Goal: Information Seeking & Learning: Learn about a topic

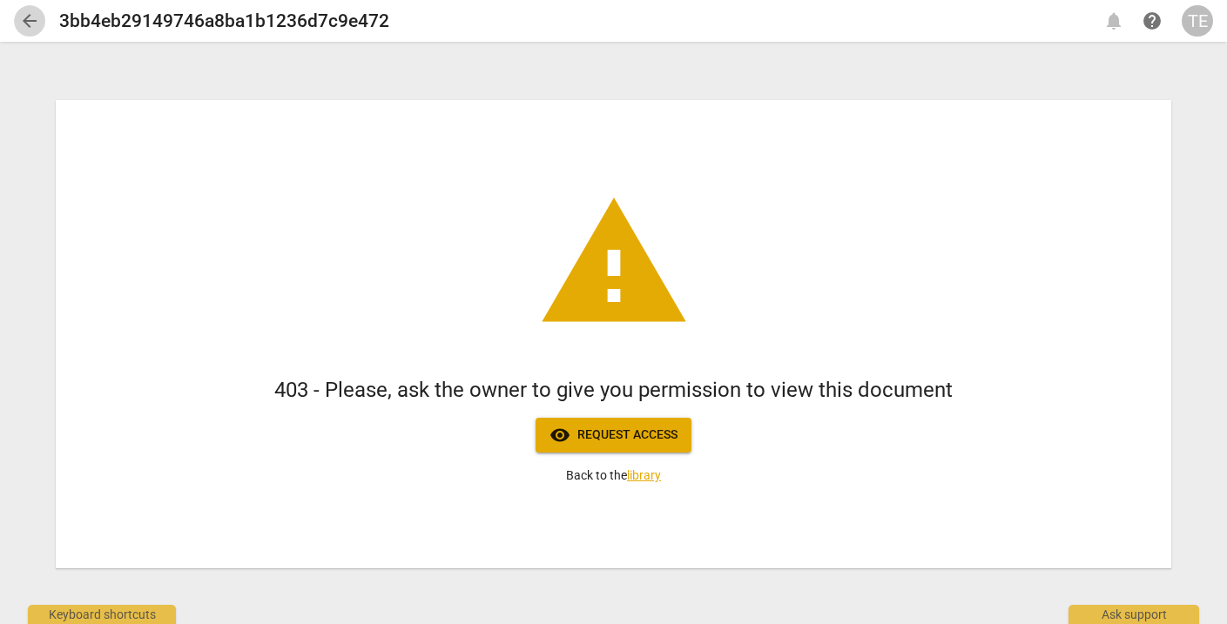
click at [26, 23] on span "arrow_back" at bounding box center [29, 20] width 21 height 21
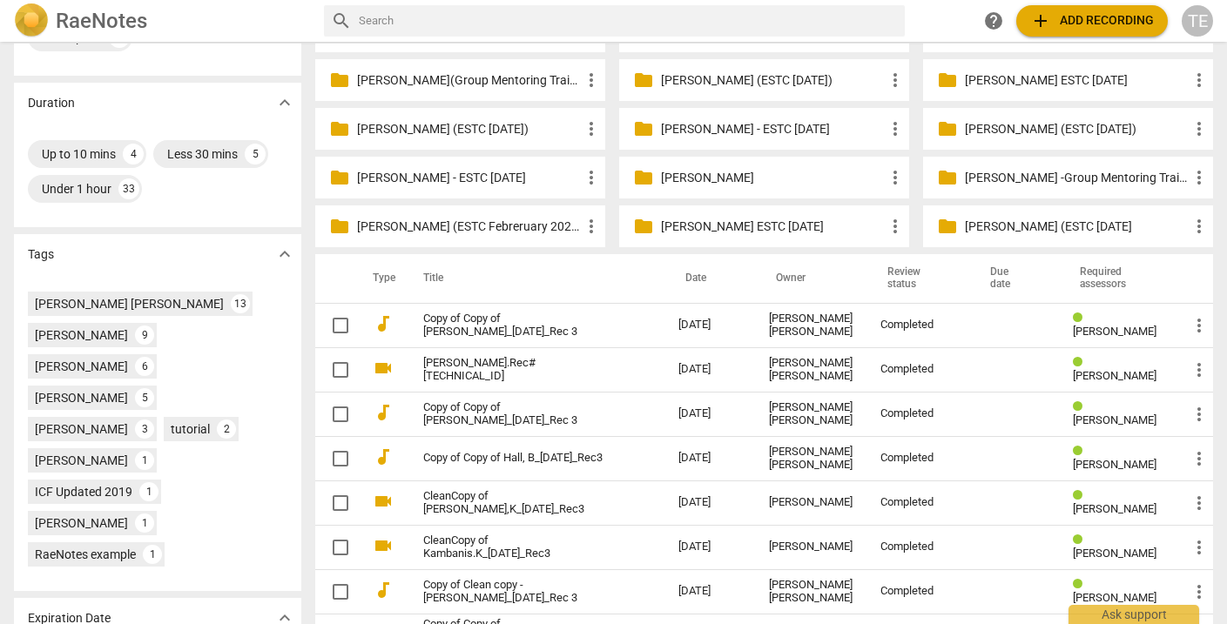
scroll to position [355, 0]
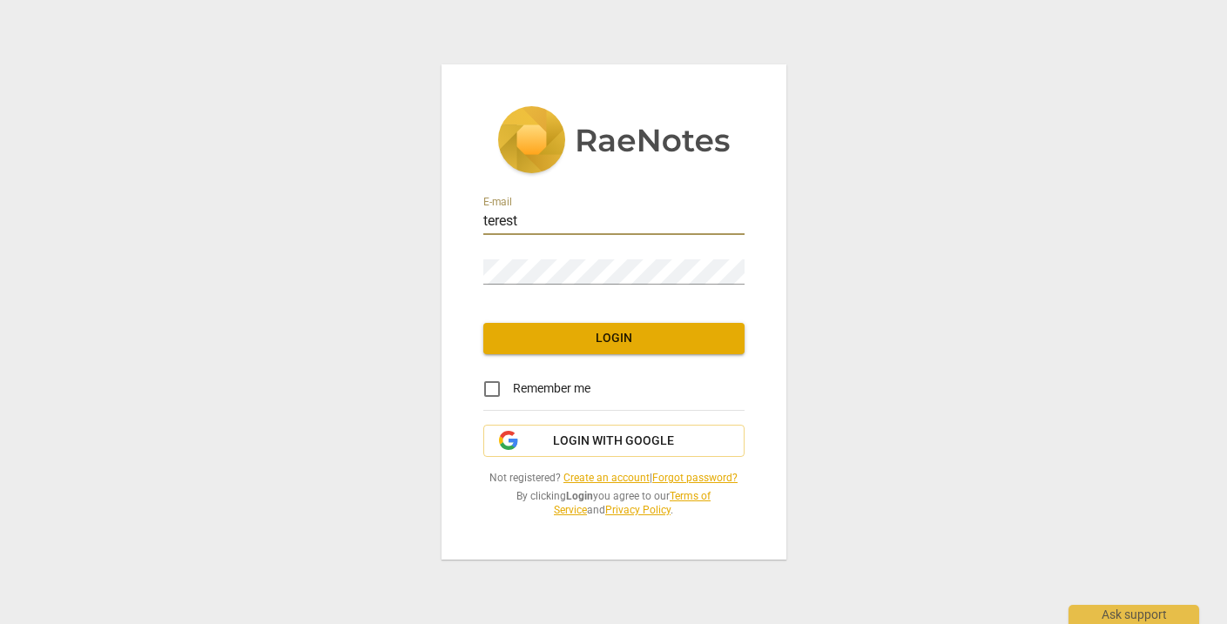
type input "teres"
type input "[PERSON_NAME][EMAIL_ADDRESS][DOMAIN_NAME]"
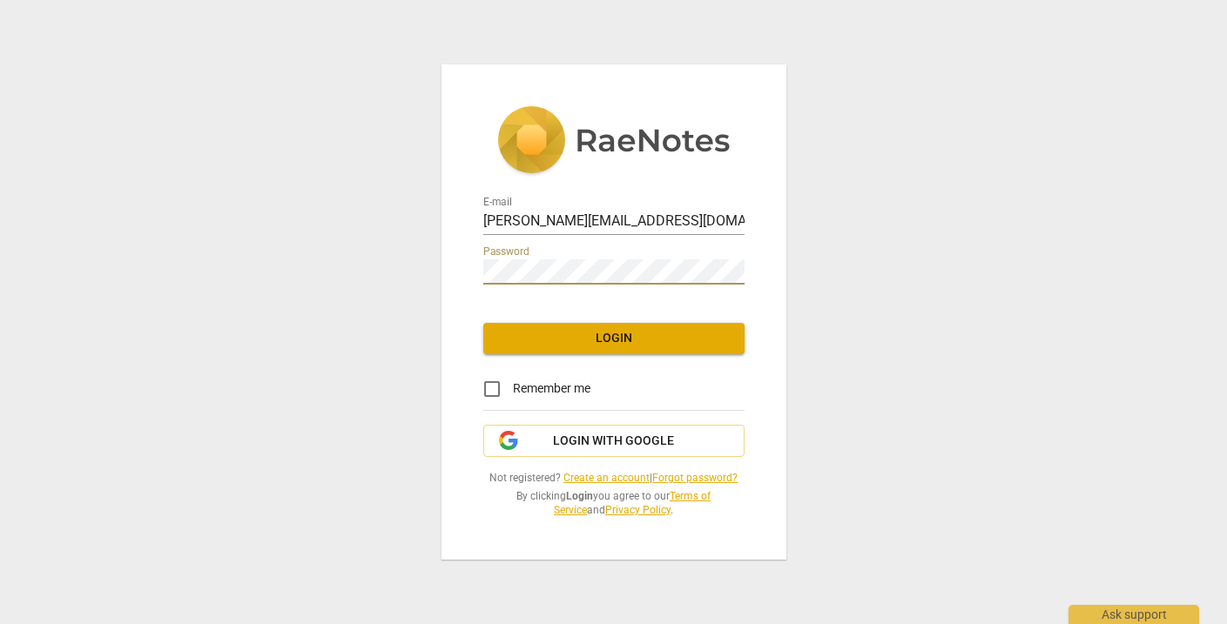
click at [637, 344] on span "Login" at bounding box center [613, 338] width 233 height 17
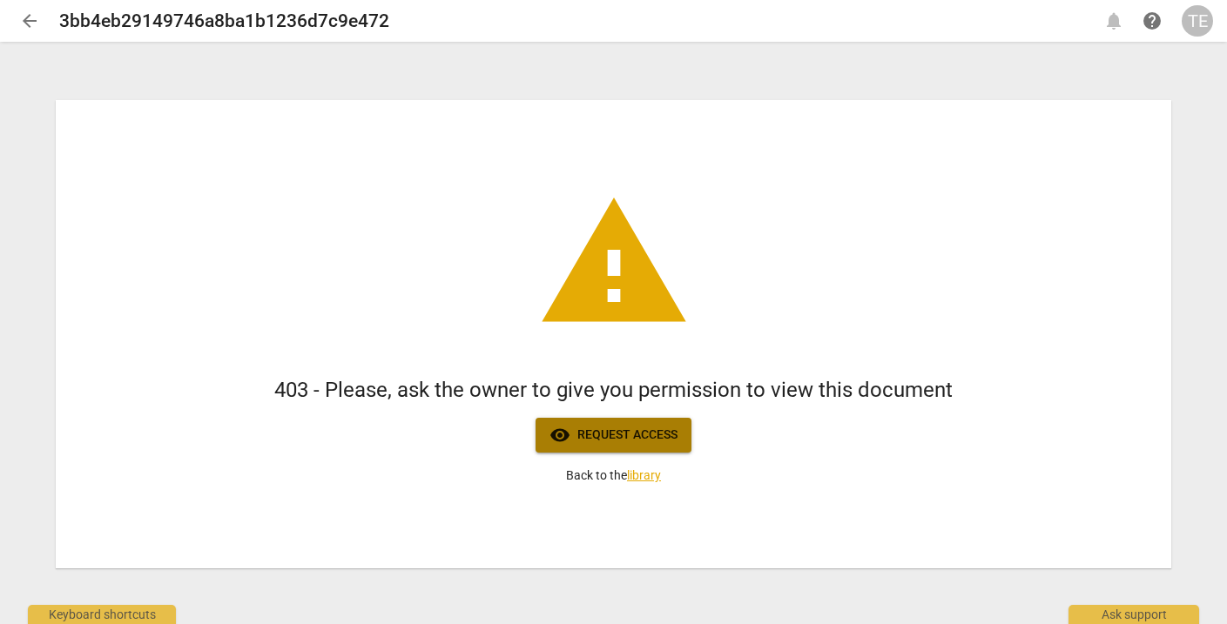
click at [641, 437] on span "visibility Request access" at bounding box center [613, 435] width 128 height 21
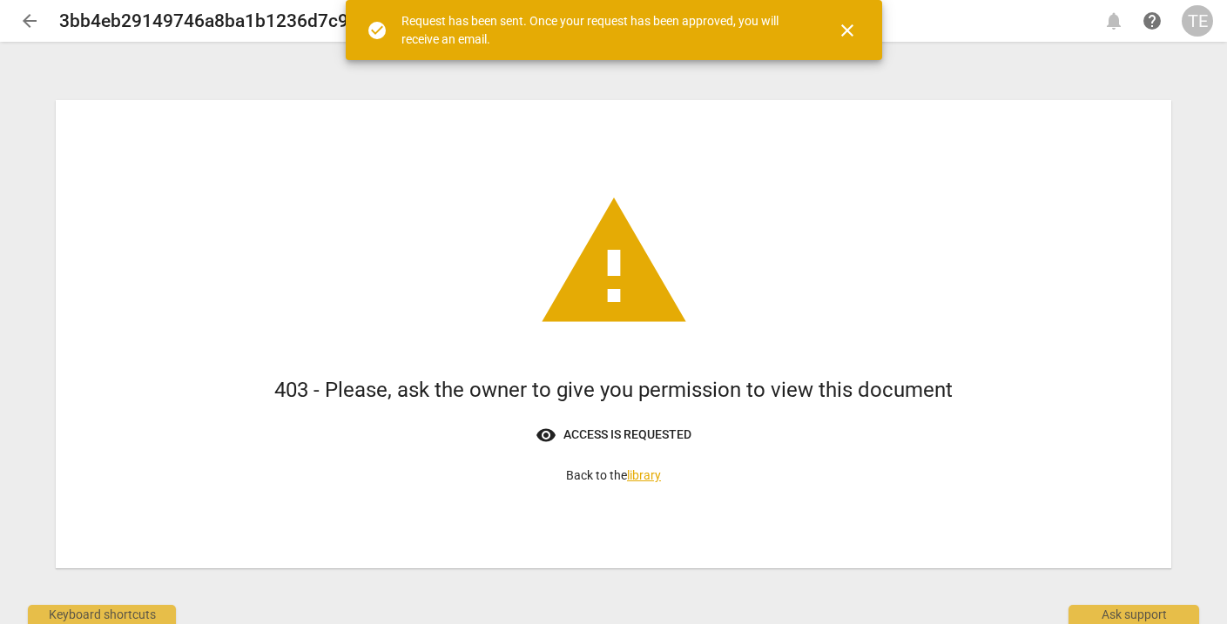
click at [640, 475] on link "library" at bounding box center [644, 475] width 34 height 14
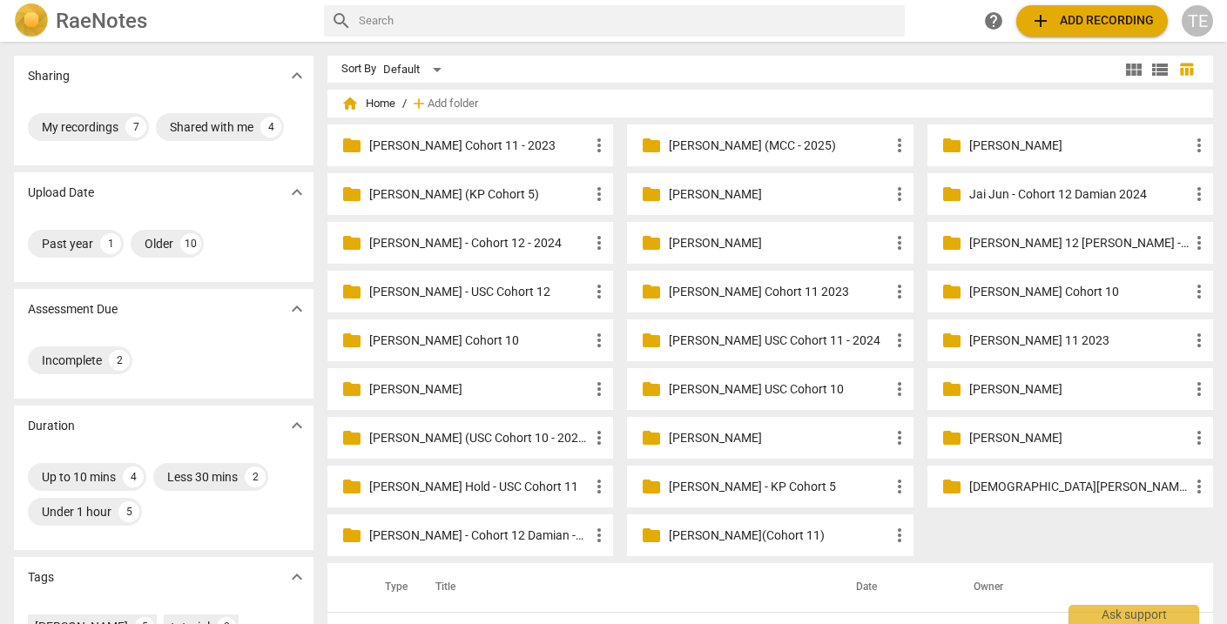
click at [779, 137] on p "Asdrubal Moreno (MCC - 2025)" at bounding box center [778, 146] width 219 height 18
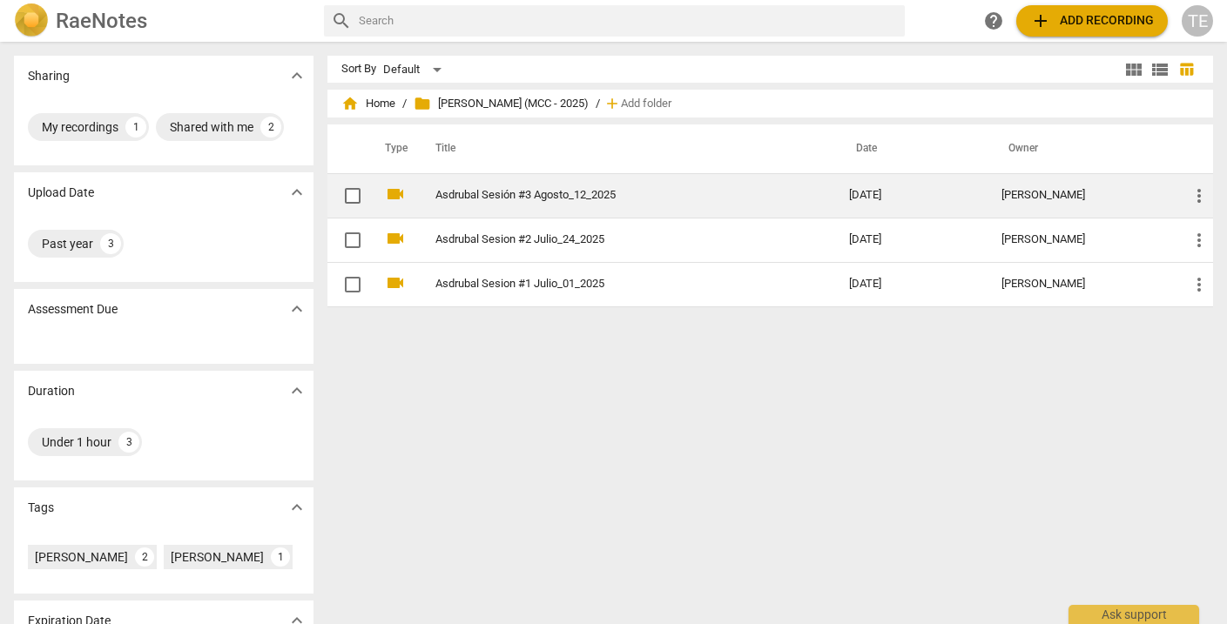
click at [585, 198] on link "Asdrubal Sesión #3 Agosto_12_2025" at bounding box center [610, 195] width 351 height 13
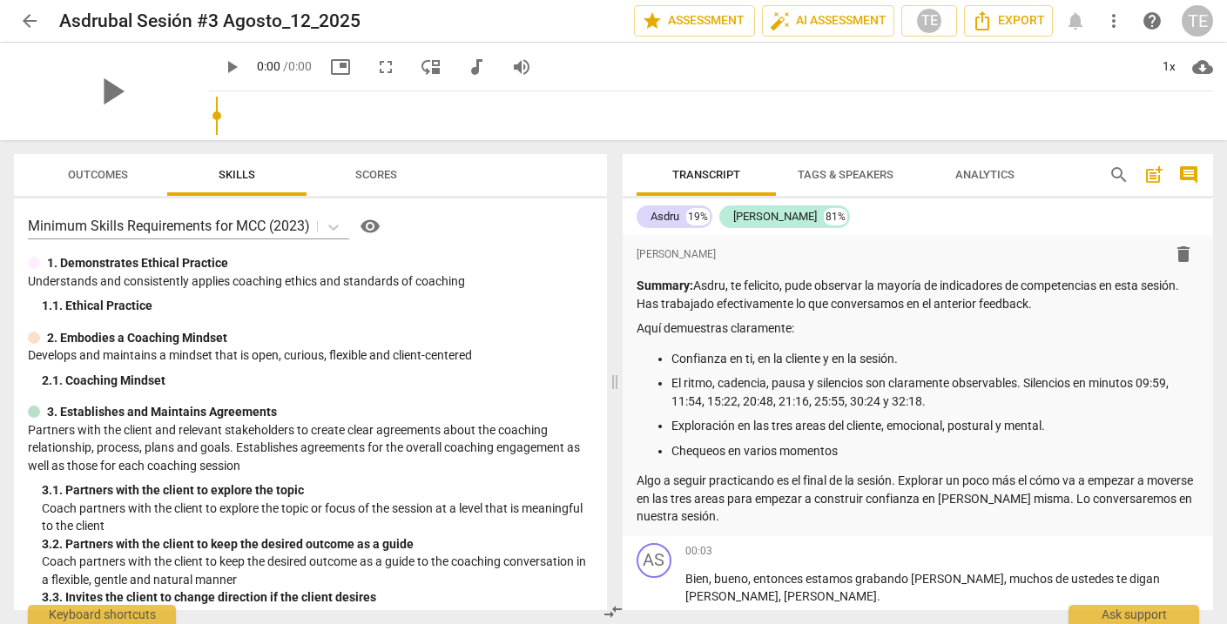
click at [32, 20] on span "arrow_back" at bounding box center [29, 20] width 21 height 21
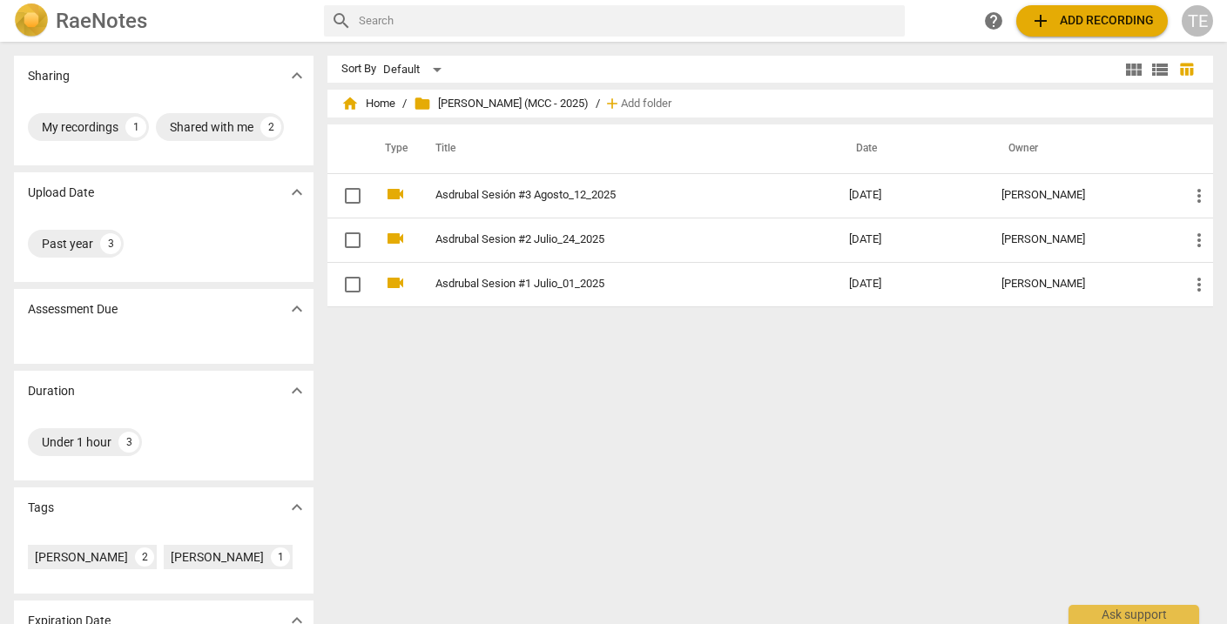
click at [1207, 18] on div "TE" at bounding box center [1197, 20] width 31 height 31
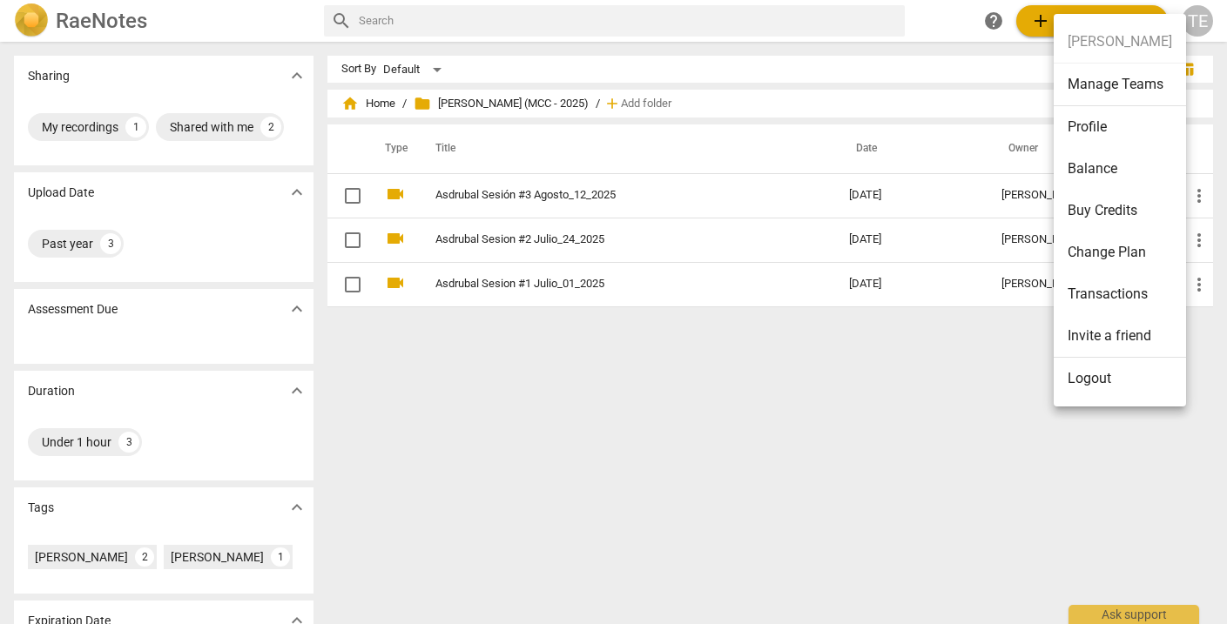
click at [1089, 377] on li "Logout" at bounding box center [1120, 379] width 132 height 42
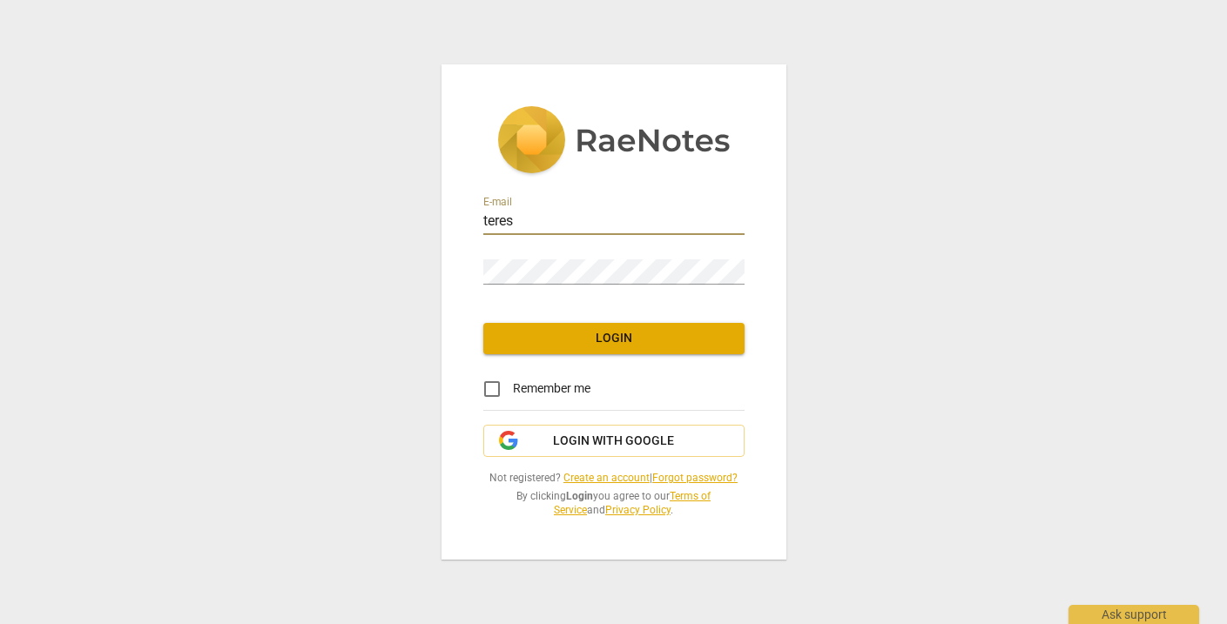
type input "tere"
type input "teresa@teresaestremadoyro.com"
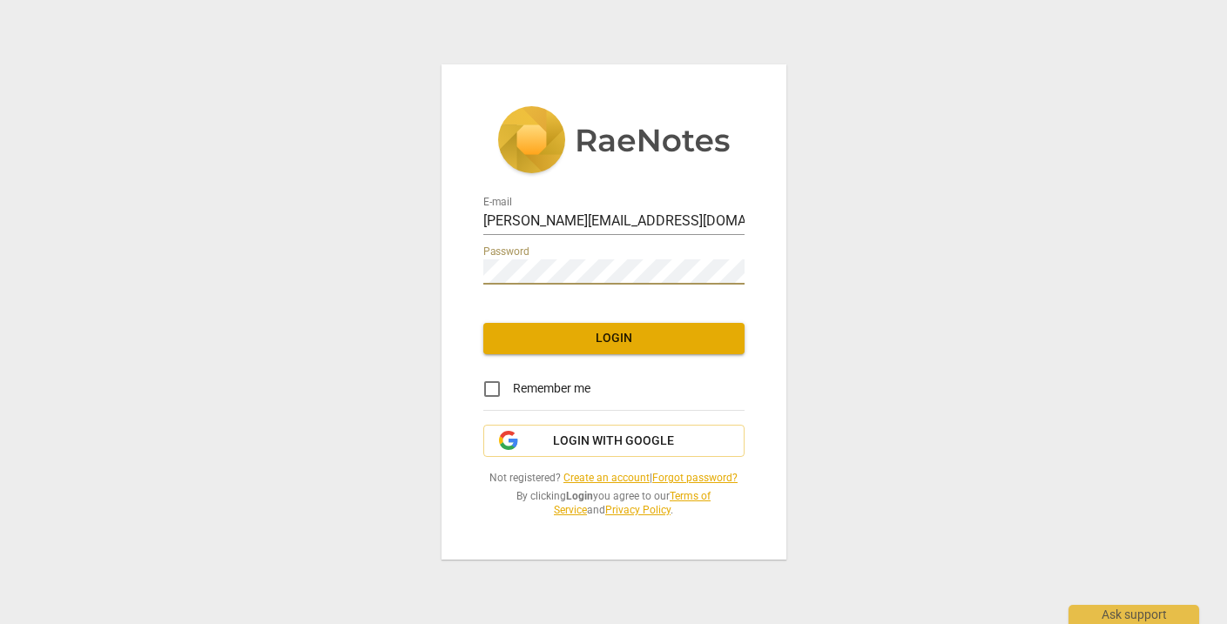
click at [621, 340] on span "Login" at bounding box center [613, 338] width 233 height 17
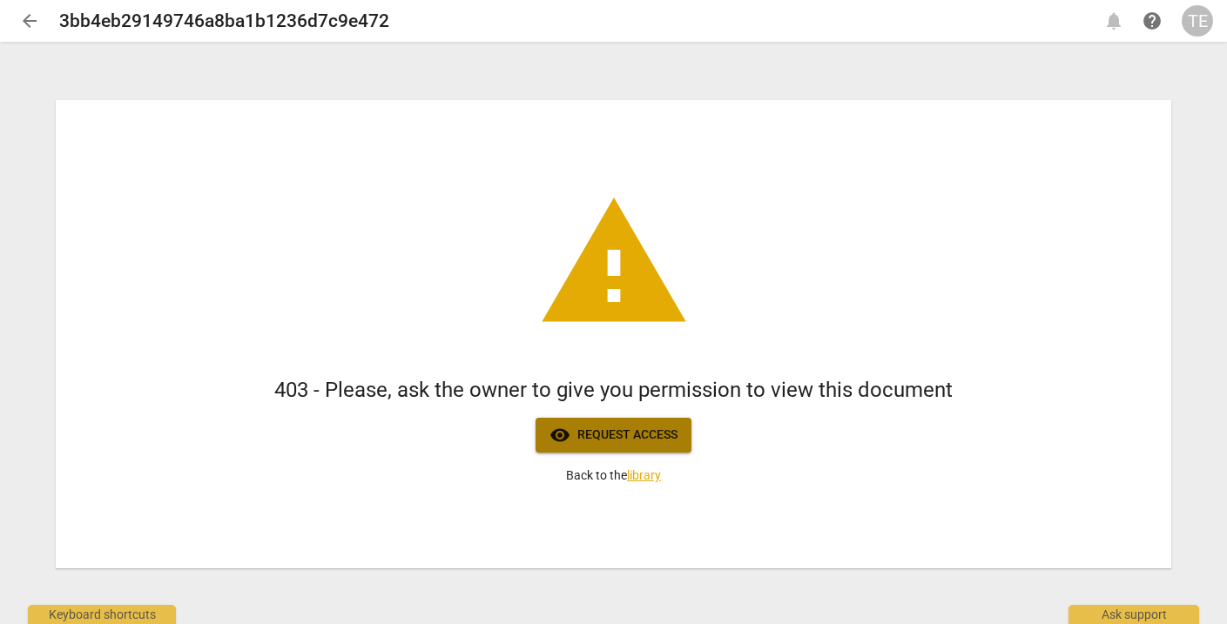
click at [601, 445] on span "visibility Request access" at bounding box center [613, 435] width 128 height 21
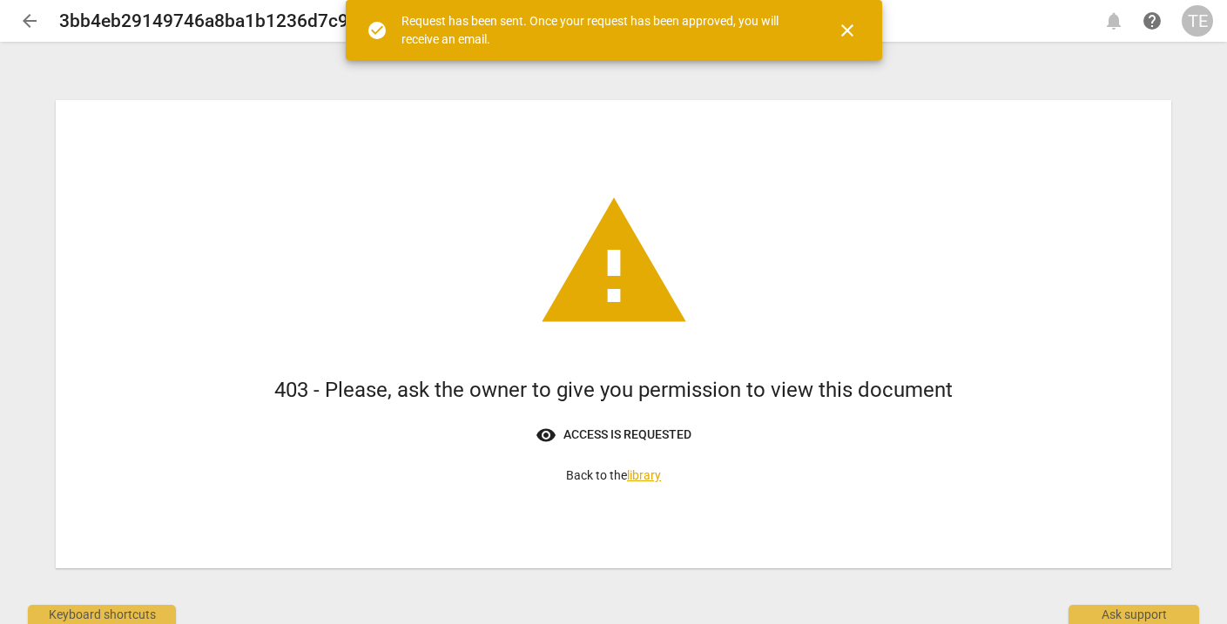
click at [846, 36] on span "close" at bounding box center [847, 30] width 21 height 21
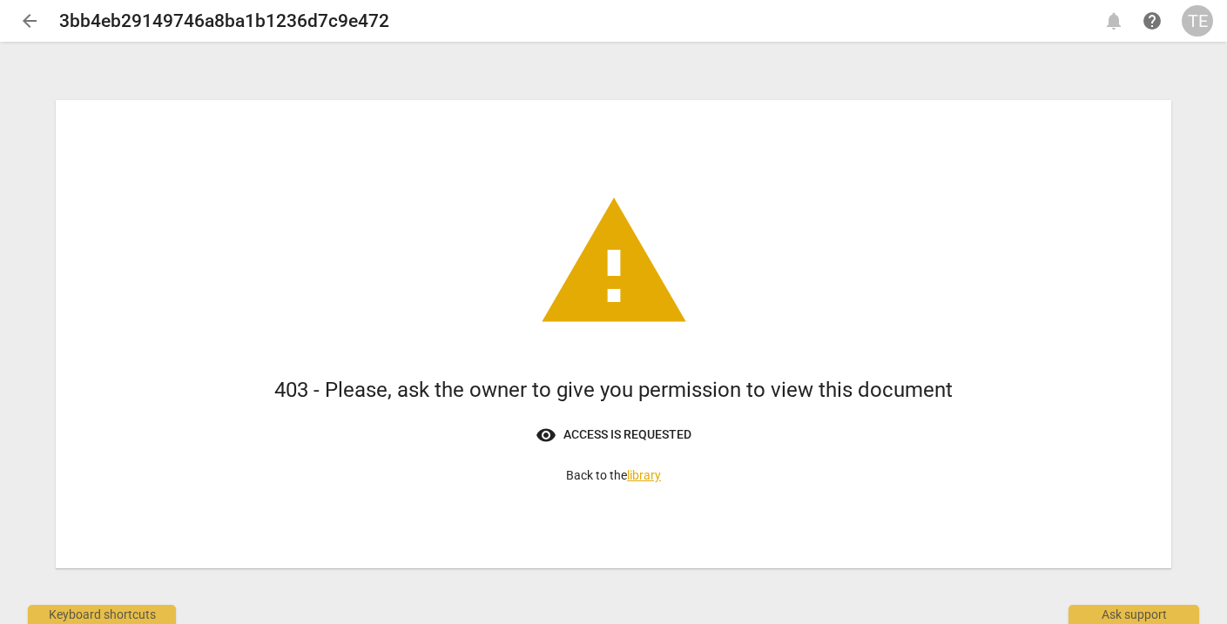
click at [31, 22] on span "arrow_back" at bounding box center [29, 20] width 21 height 21
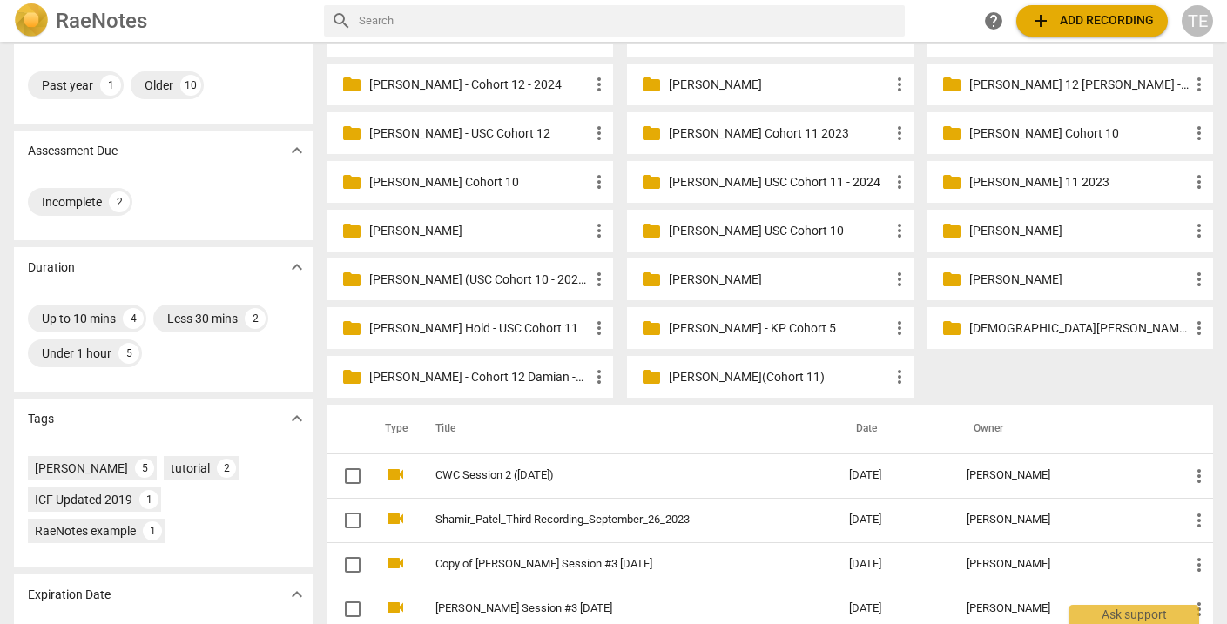
scroll to position [160, 0]
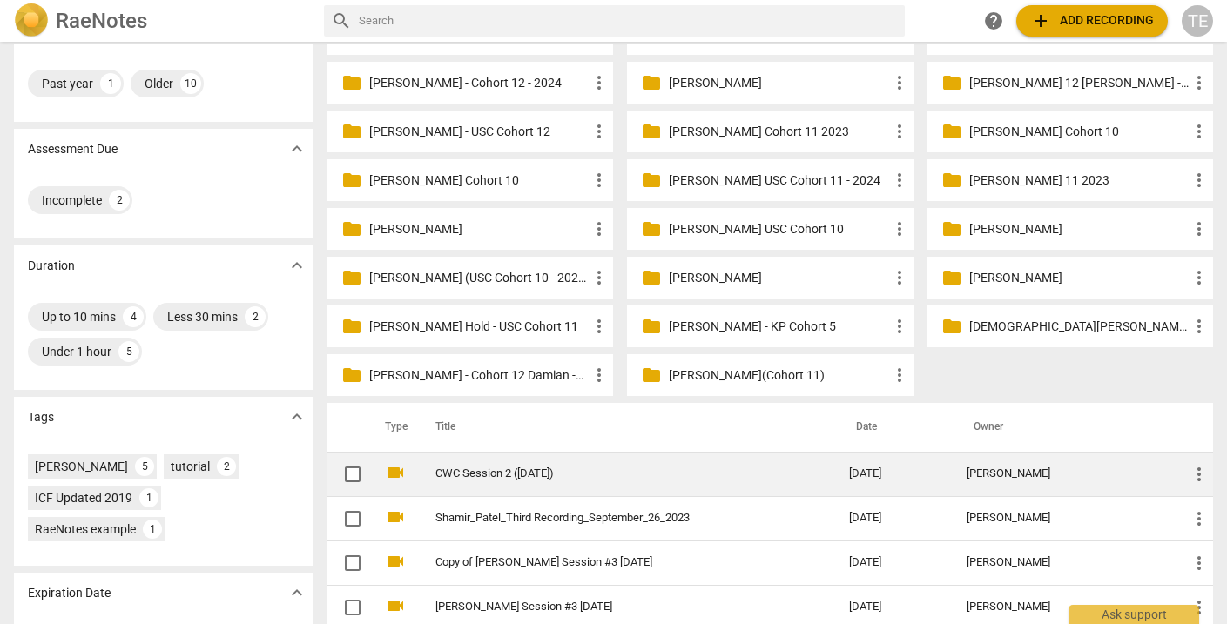
click at [527, 474] on link "CWC Session 2 (April 30, 2025)" at bounding box center [610, 474] width 351 height 13
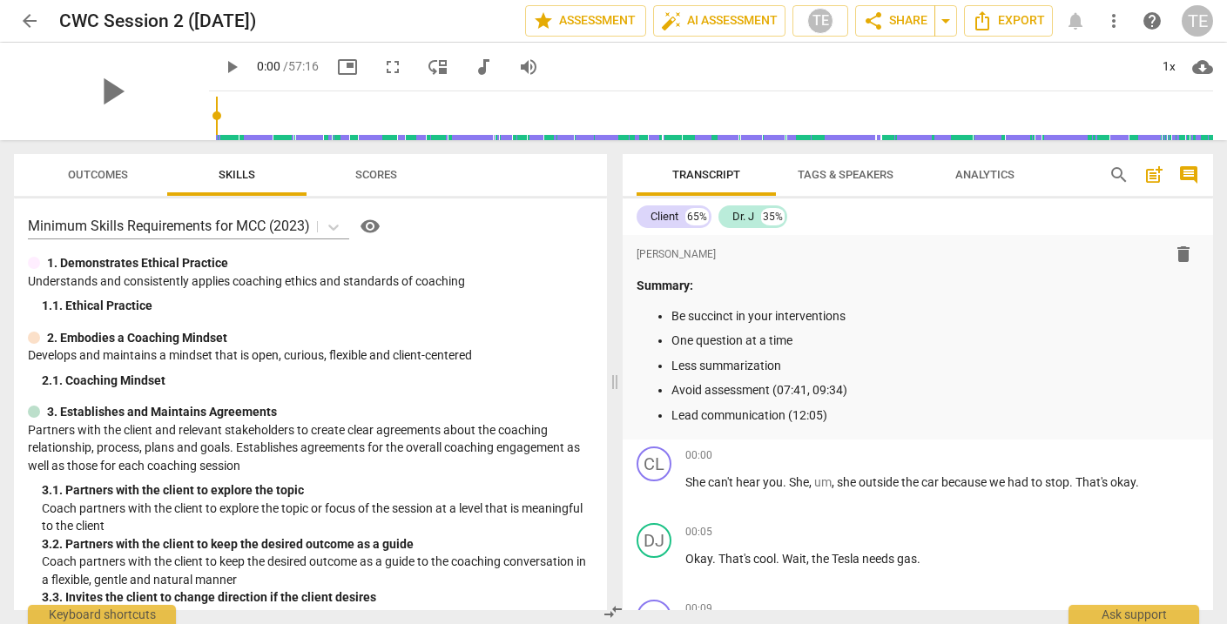
click at [32, 21] on span "arrow_back" at bounding box center [29, 20] width 21 height 21
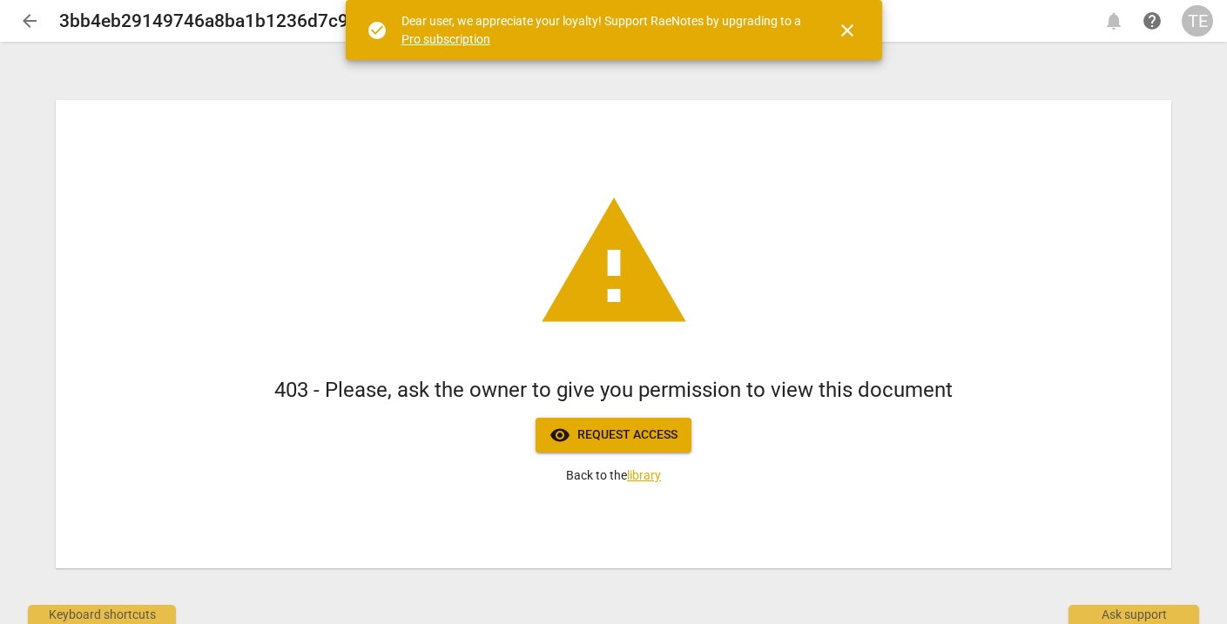
click at [844, 30] on span "close" at bounding box center [847, 30] width 21 height 21
